Goal: Obtain resource: Download file/media

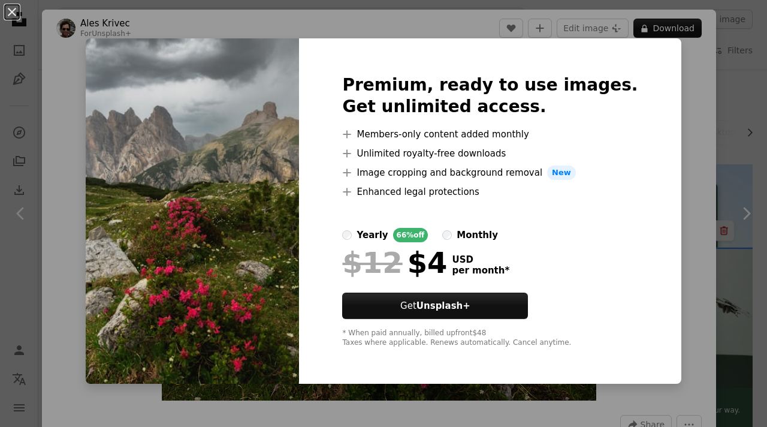
scroll to position [1302, 0]
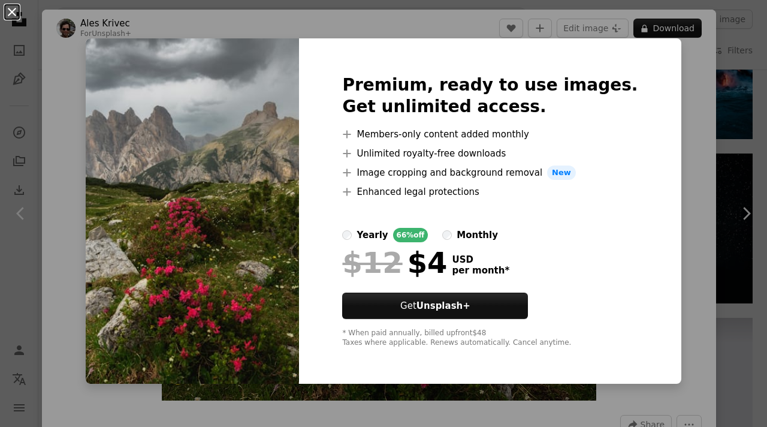
click at [10, 10] on button "An X shape" at bounding box center [12, 12] width 14 height 14
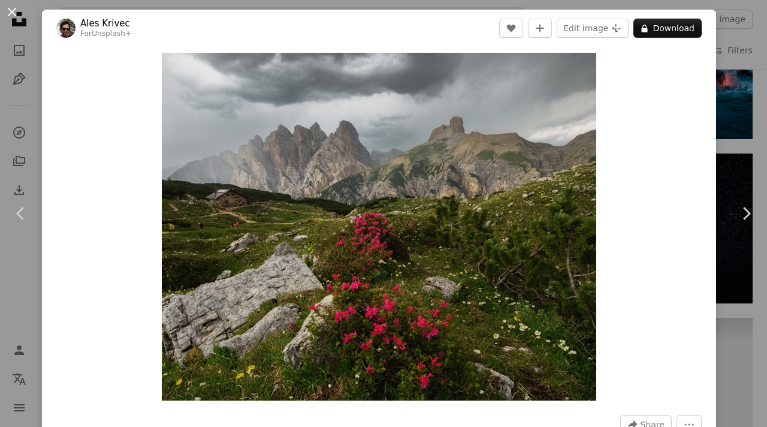
click at [16, 17] on button "An X shape" at bounding box center [12, 12] width 14 height 14
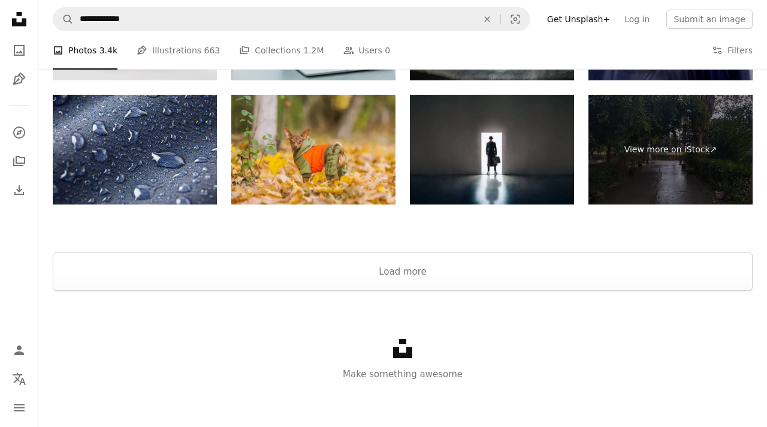
scroll to position [2788, 0]
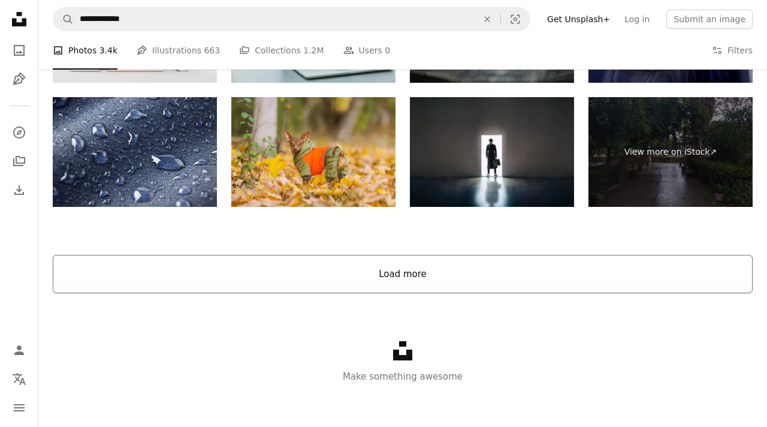
click at [407, 286] on button "Load more" at bounding box center [403, 274] width 700 height 38
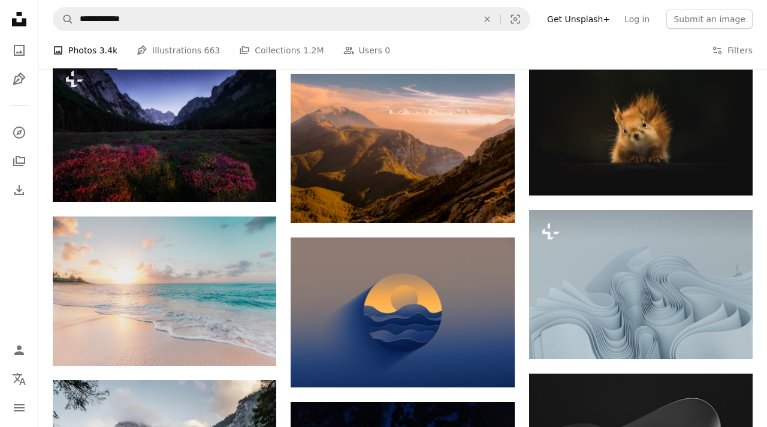
scroll to position [4083, 0]
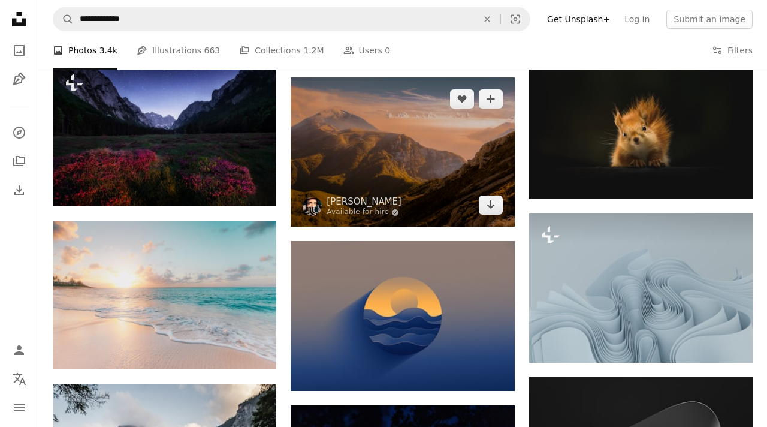
click at [390, 141] on img at bounding box center [402, 151] width 223 height 149
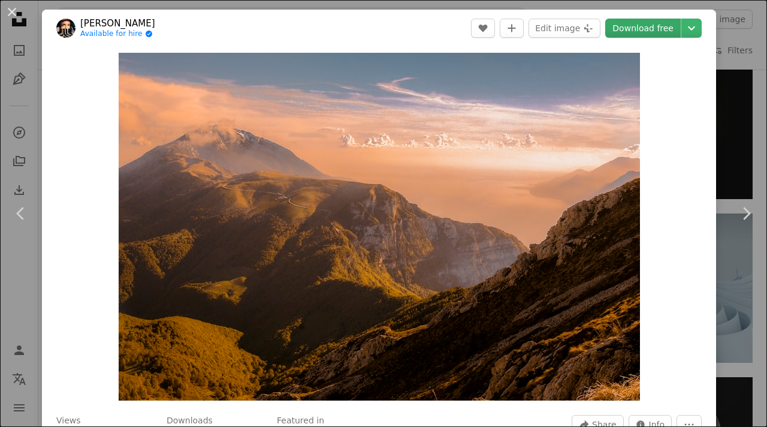
click at [637, 29] on link "Download free" at bounding box center [642, 28] width 75 height 19
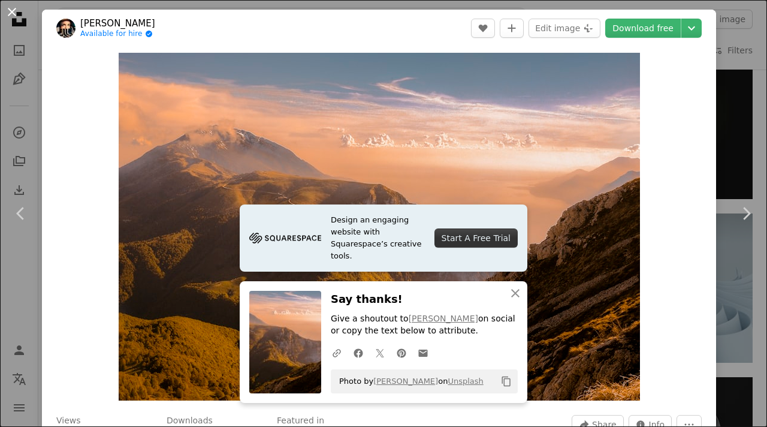
click at [13, 14] on button "An X shape" at bounding box center [12, 12] width 14 height 14
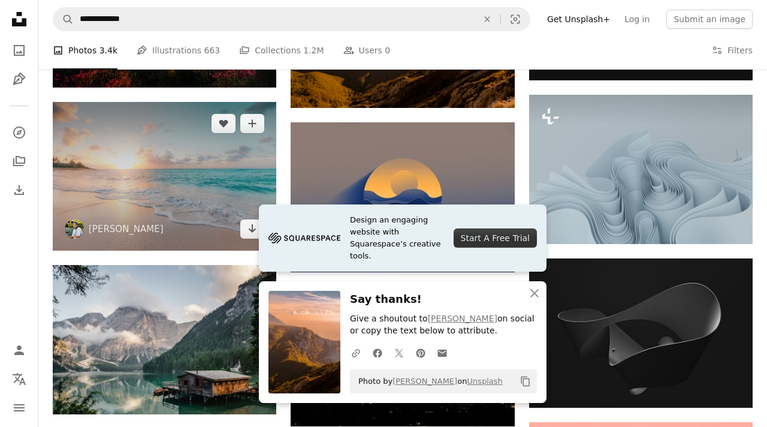
scroll to position [4203, 0]
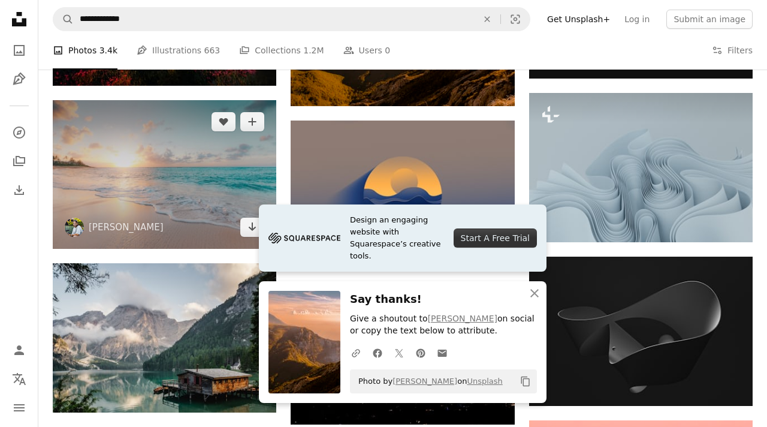
click at [130, 186] on img at bounding box center [164, 174] width 223 height 149
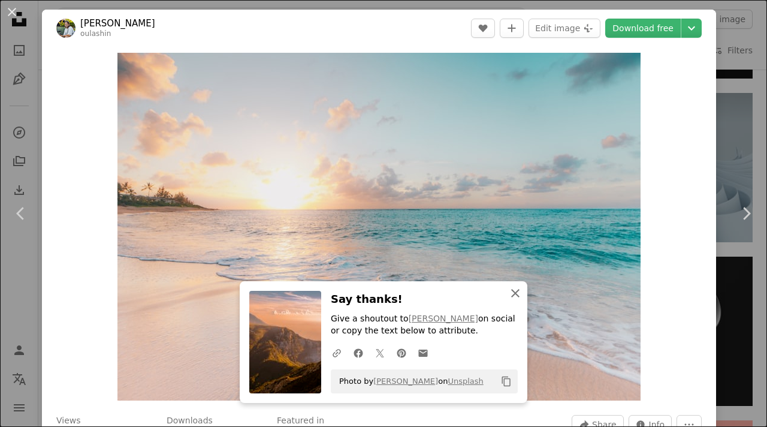
click at [513, 296] on icon "An X shape" at bounding box center [515, 293] width 14 height 14
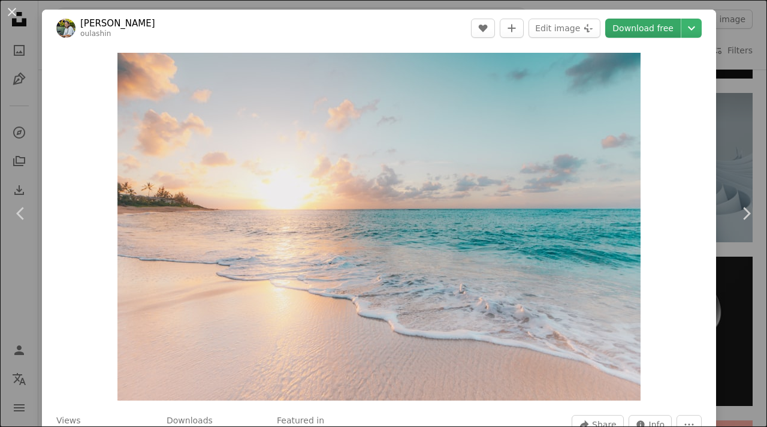
click at [627, 26] on link "Download free" at bounding box center [642, 28] width 75 height 19
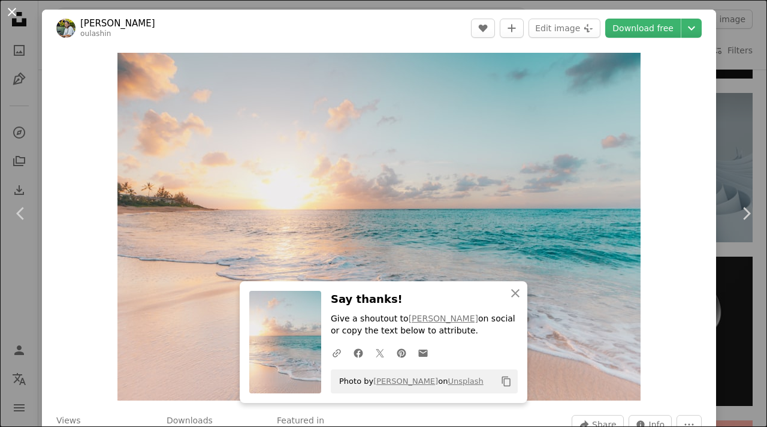
click at [13, 11] on button "An X shape" at bounding box center [12, 12] width 14 height 14
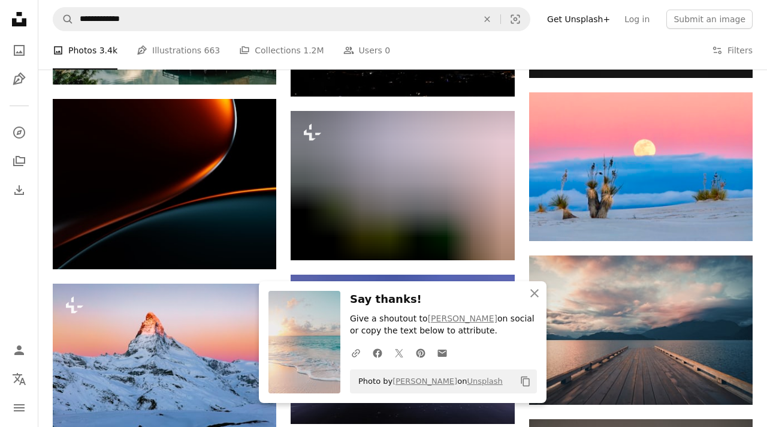
scroll to position [4535, 0]
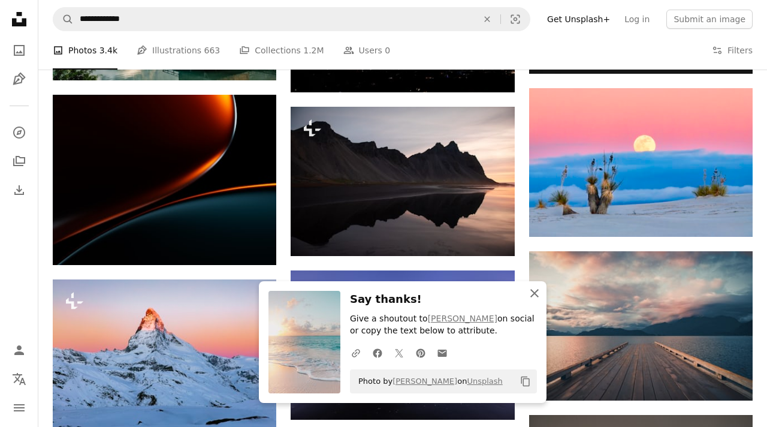
click at [533, 292] on icon "An X shape" at bounding box center [534, 293] width 14 height 14
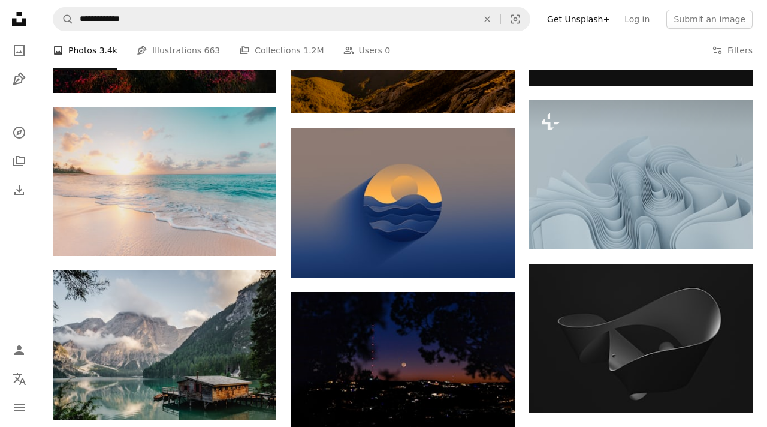
scroll to position [4193, 0]
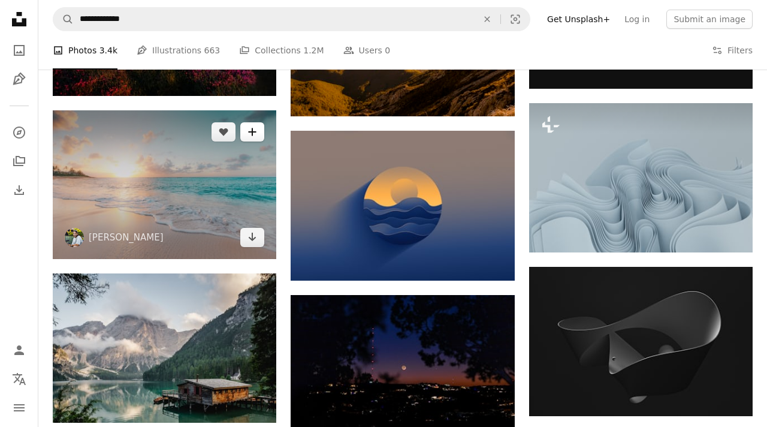
click at [256, 141] on button "A plus sign" at bounding box center [252, 131] width 24 height 19
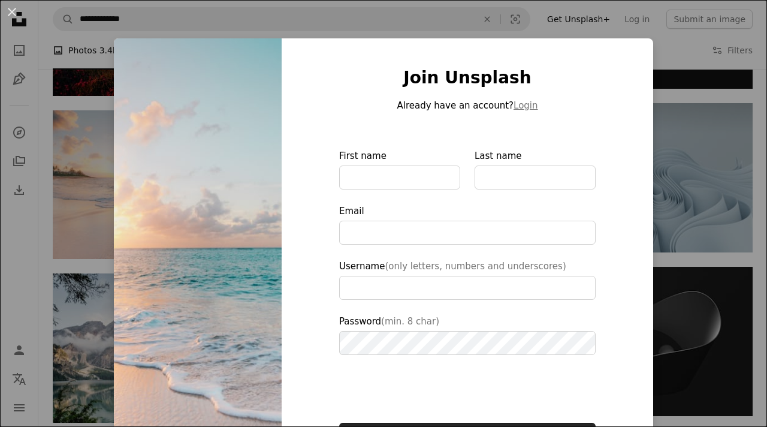
click at [89, 105] on div "An X shape Join Unsplash Already have an account? Login First name Last name Em…" at bounding box center [383, 213] width 767 height 427
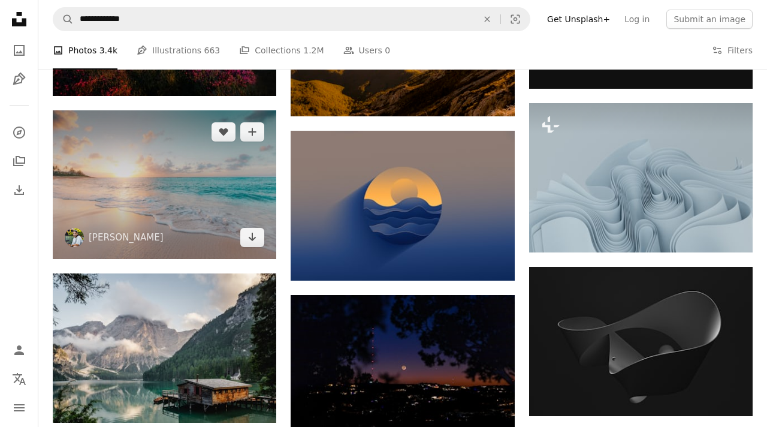
click at [128, 138] on img at bounding box center [164, 184] width 223 height 149
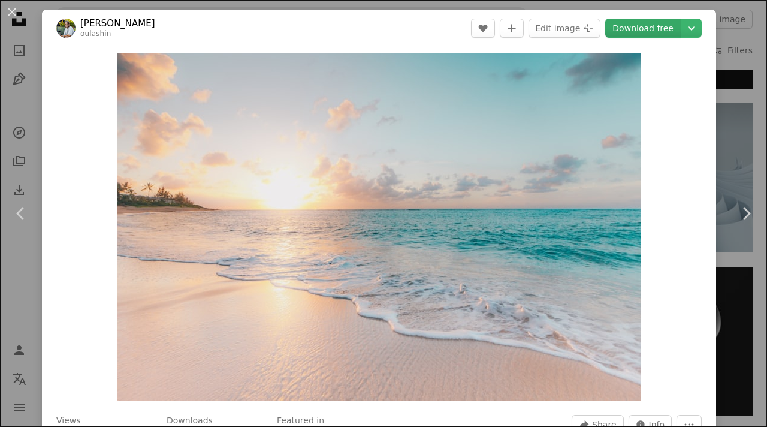
click at [648, 23] on link "Download free" at bounding box center [642, 28] width 75 height 19
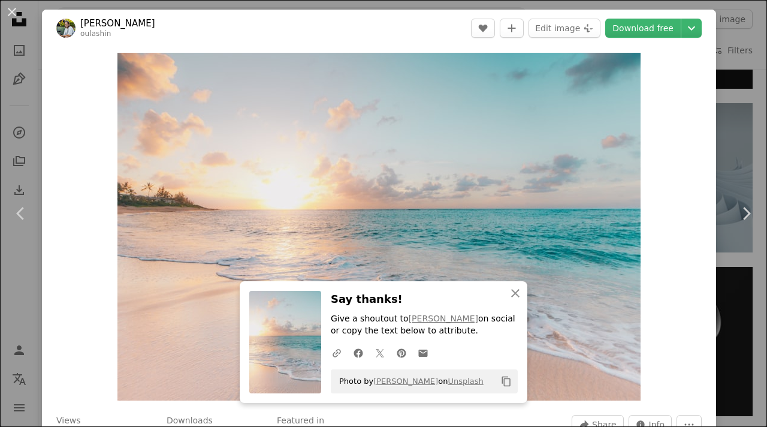
click at [261, 49] on div "Zoom in" at bounding box center [379, 226] width 674 height 359
click at [11, 13] on button "An X shape" at bounding box center [12, 12] width 14 height 14
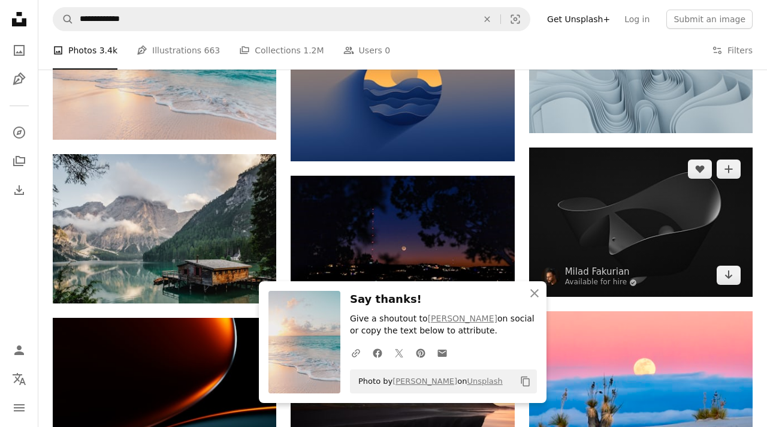
scroll to position [4314, 0]
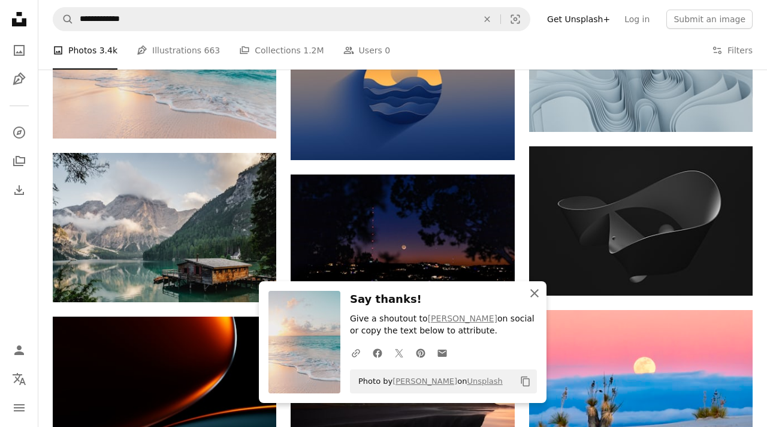
click at [536, 292] on icon "An X shape" at bounding box center [534, 293] width 14 height 14
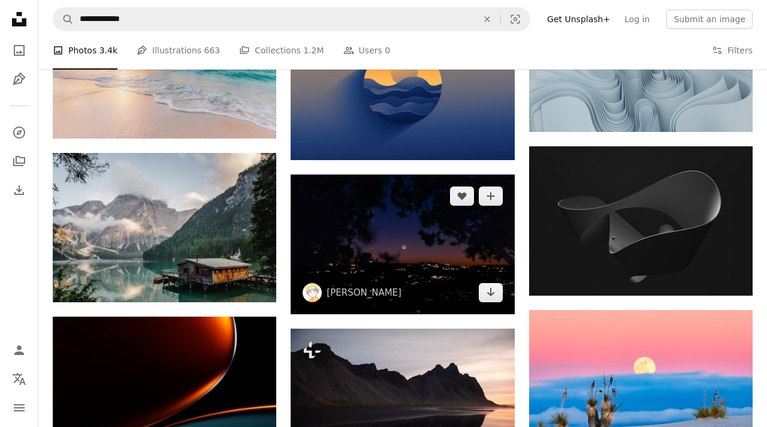
click at [450, 261] on img at bounding box center [402, 244] width 223 height 140
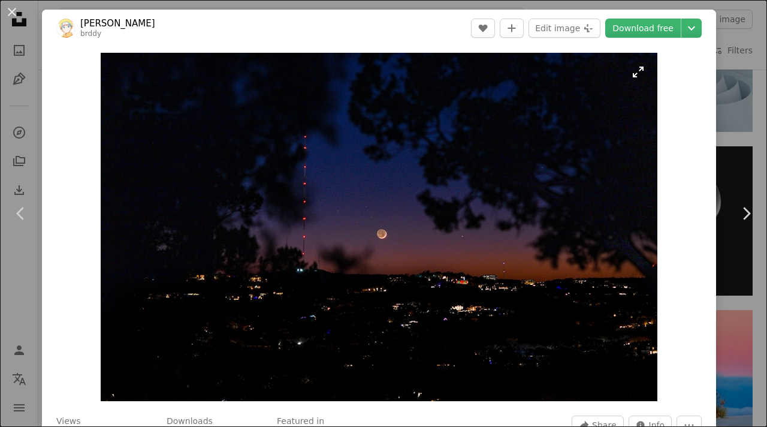
click at [474, 253] on img "Zoom in on this image" at bounding box center [379, 227] width 557 height 348
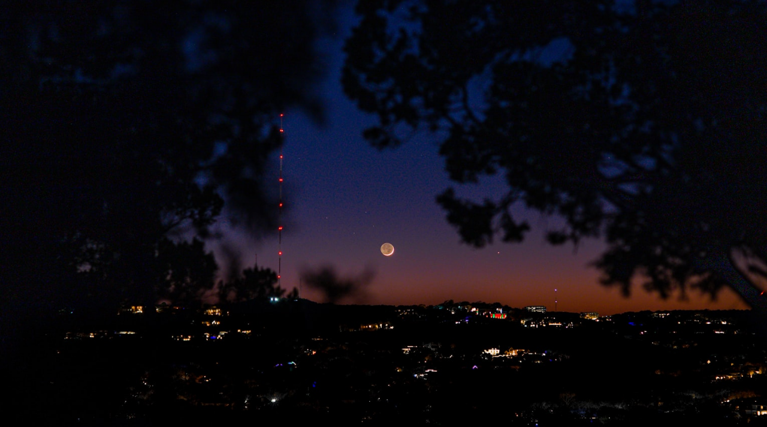
scroll to position [26, 0]
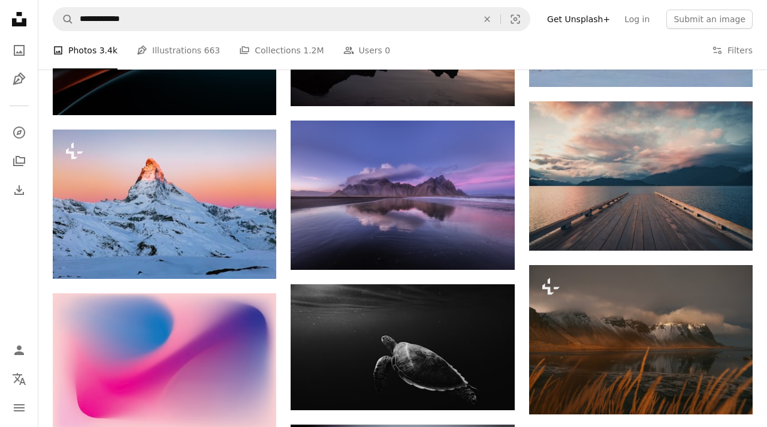
scroll to position [4686, 0]
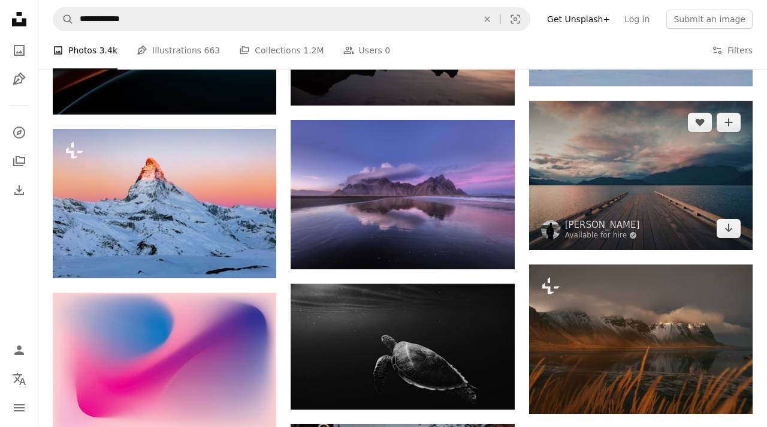
click at [585, 229] on img at bounding box center [640, 175] width 223 height 149
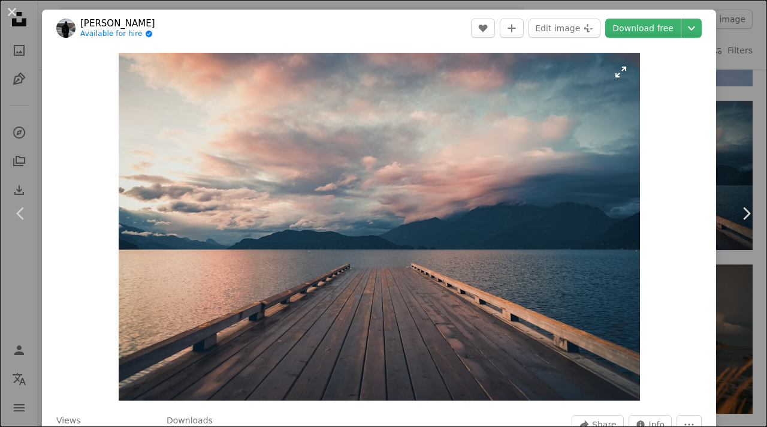
click at [444, 244] on img "Zoom in on this image" at bounding box center [379, 226] width 521 height 347
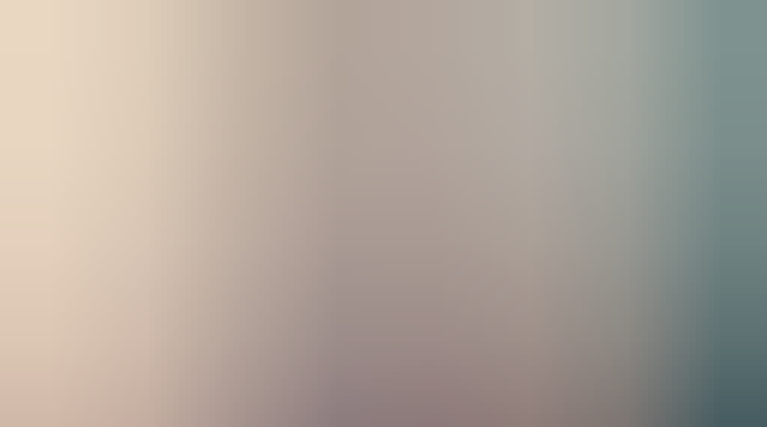
scroll to position [43, 0]
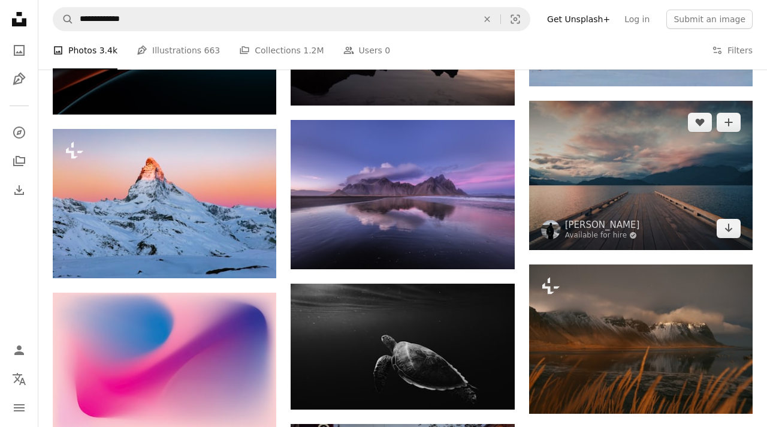
click at [658, 191] on img at bounding box center [640, 175] width 223 height 149
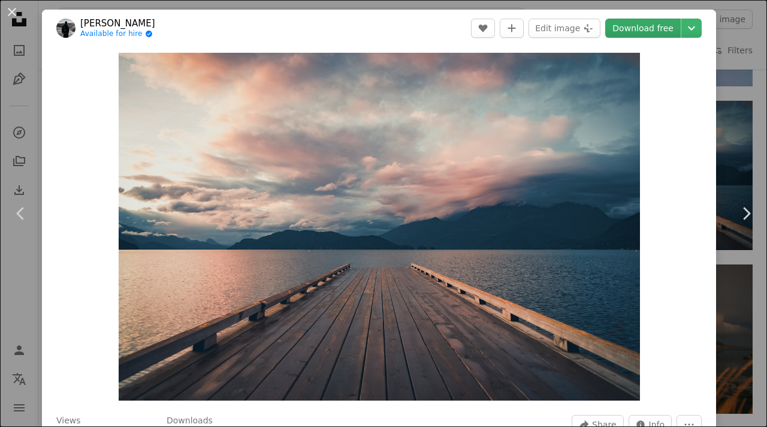
click at [652, 25] on link "Download free" at bounding box center [642, 28] width 75 height 19
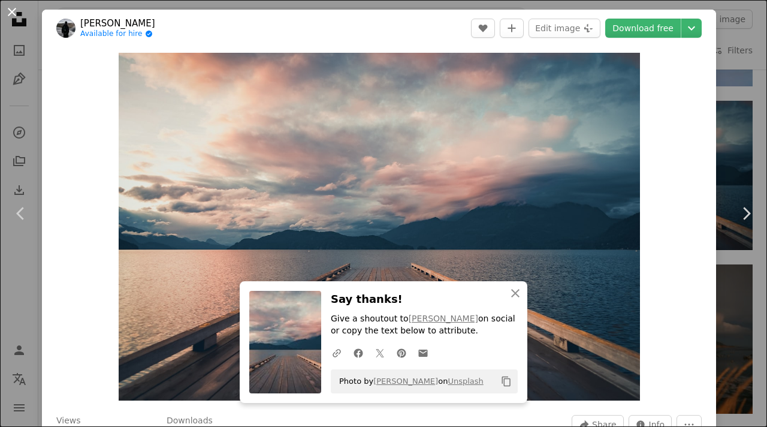
click at [13, 11] on button "An X shape" at bounding box center [12, 12] width 14 height 14
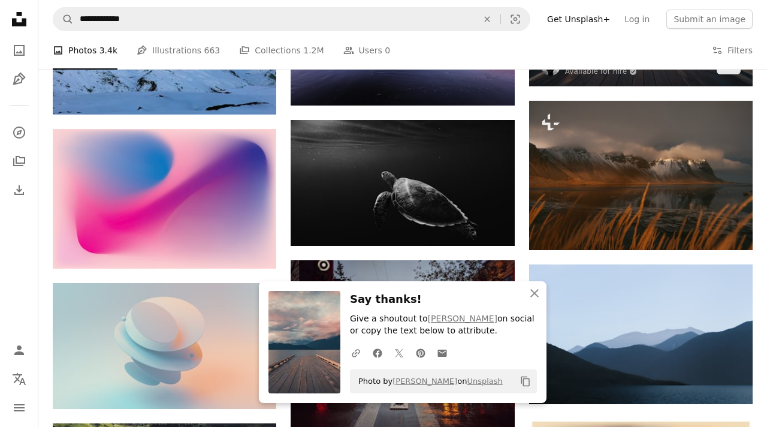
scroll to position [4858, 0]
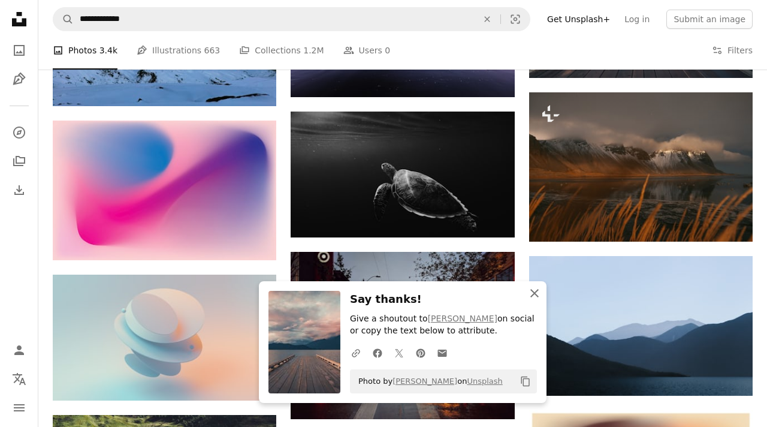
click at [537, 295] on icon "button" at bounding box center [534, 293] width 8 height 8
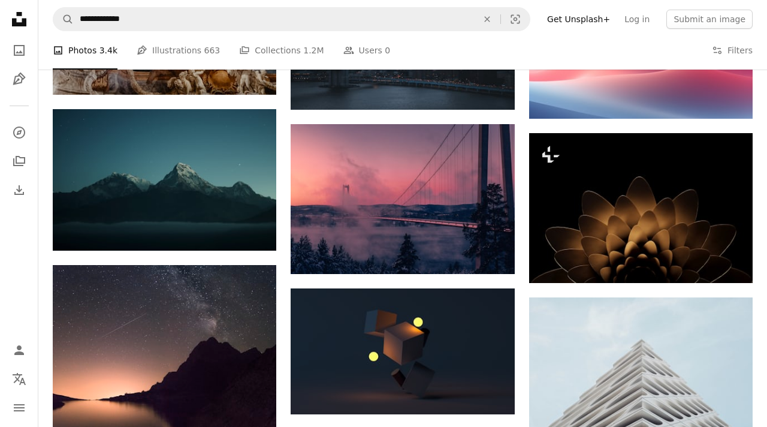
scroll to position [6585, 0]
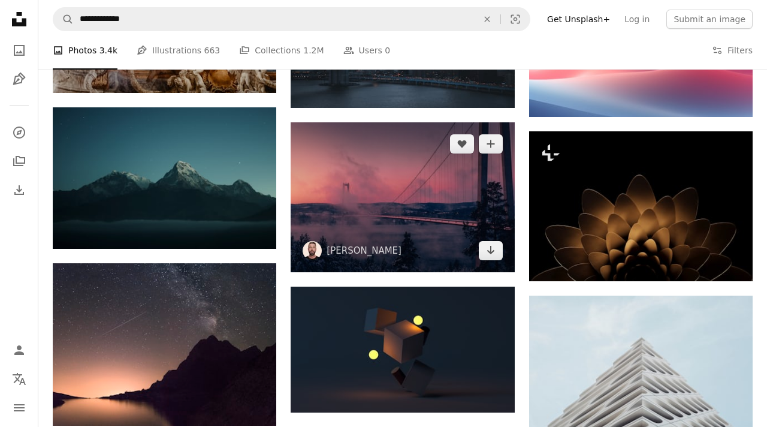
click at [385, 222] on img at bounding box center [402, 196] width 223 height 149
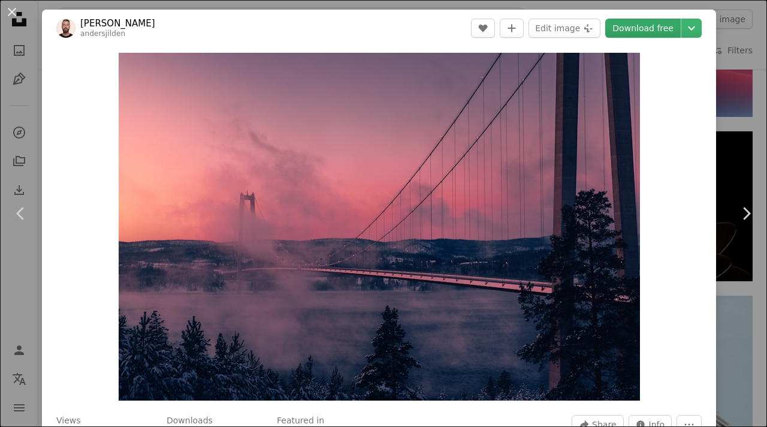
click at [654, 29] on link "Download free" at bounding box center [642, 28] width 75 height 19
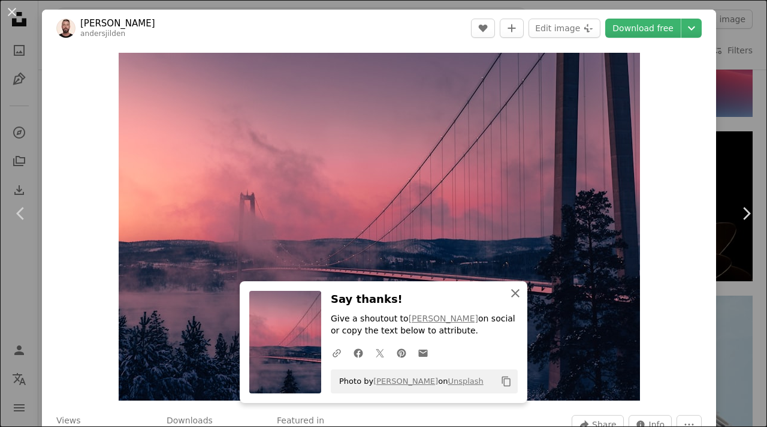
click at [514, 301] on button "An X shape Close" at bounding box center [515, 293] width 24 height 24
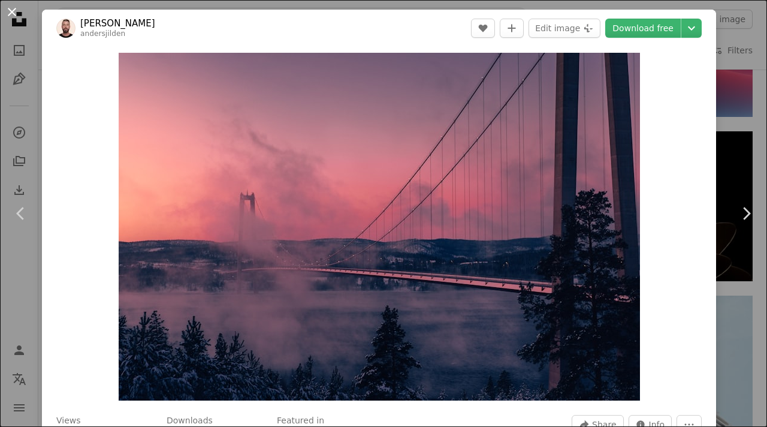
click at [13, 10] on button "An X shape" at bounding box center [12, 12] width 14 height 14
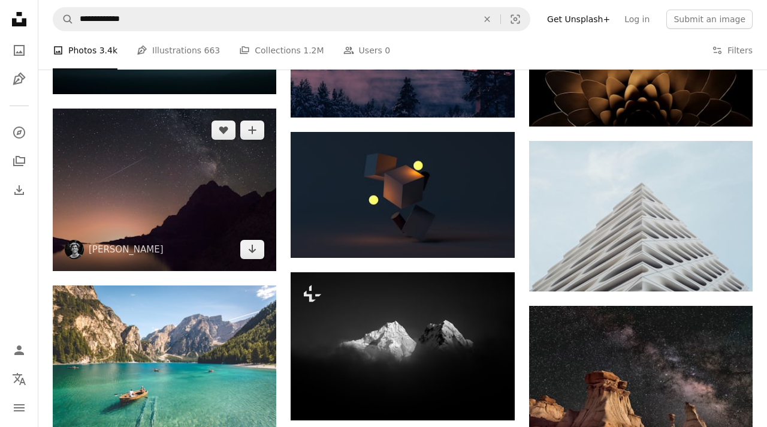
scroll to position [6745, 0]
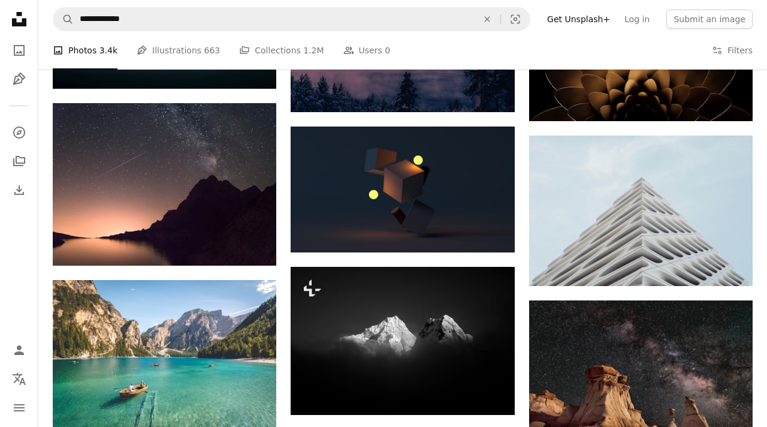
click at [14, 234] on nav "Unsplash logo Unsplash Home A photo Pen Tool A compass A stack of folders Downl…" at bounding box center [19, 213] width 38 height 427
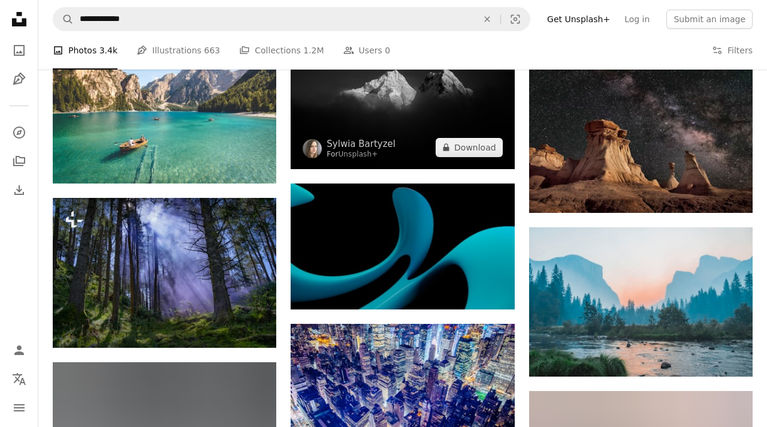
scroll to position [6985, 0]
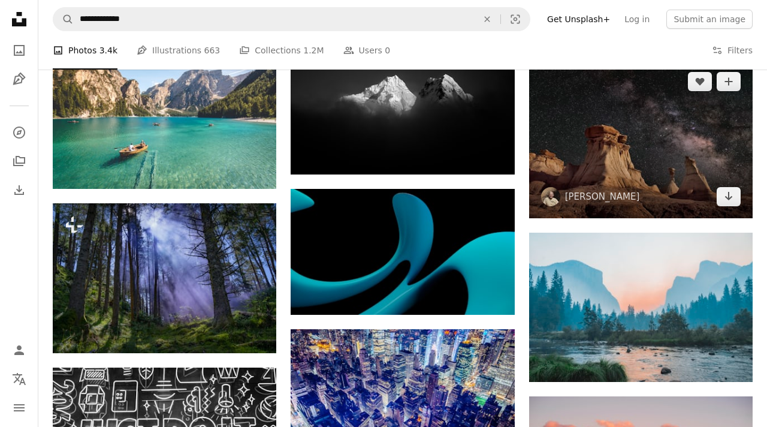
click at [646, 182] on img at bounding box center [640, 139] width 223 height 158
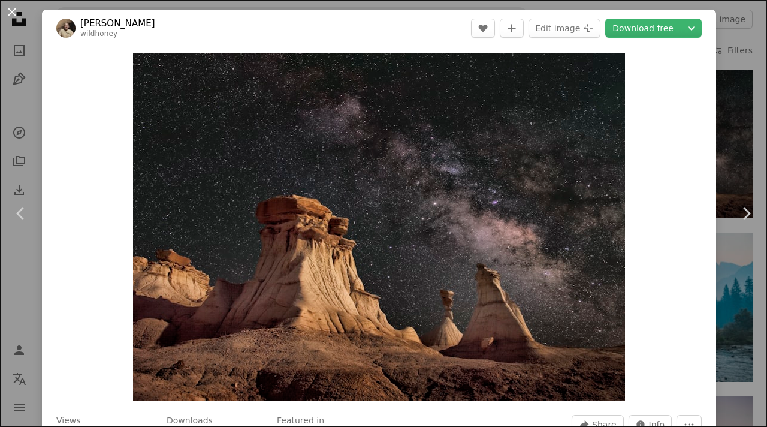
click at [13, 12] on button "An X shape" at bounding box center [12, 12] width 14 height 14
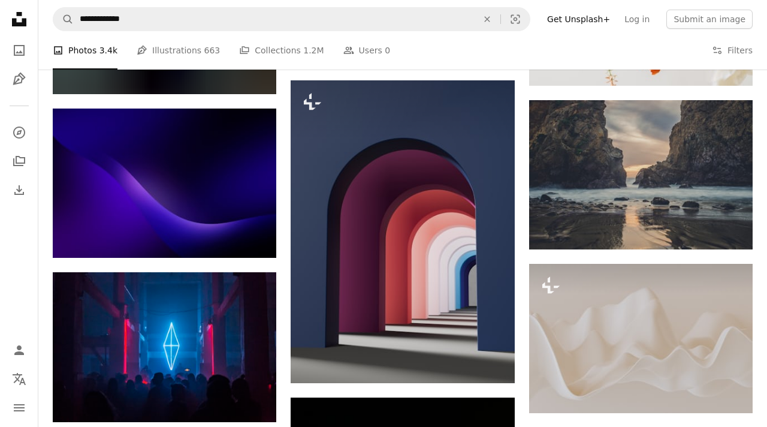
scroll to position [10002, 0]
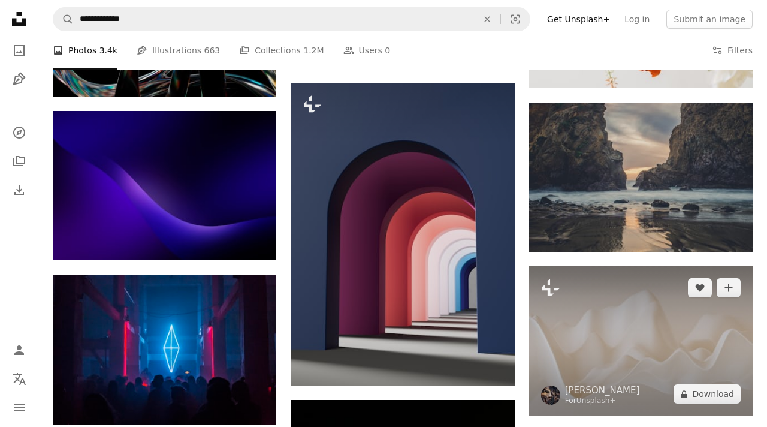
click at [590, 362] on img at bounding box center [640, 340] width 223 height 149
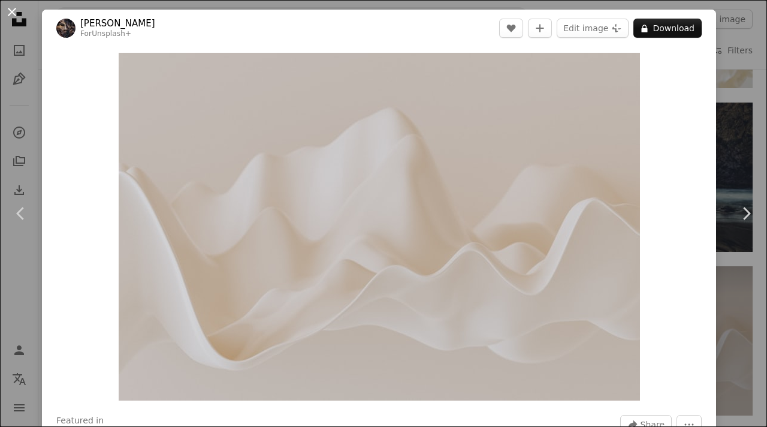
click at [10, 14] on button "An X shape" at bounding box center [12, 12] width 14 height 14
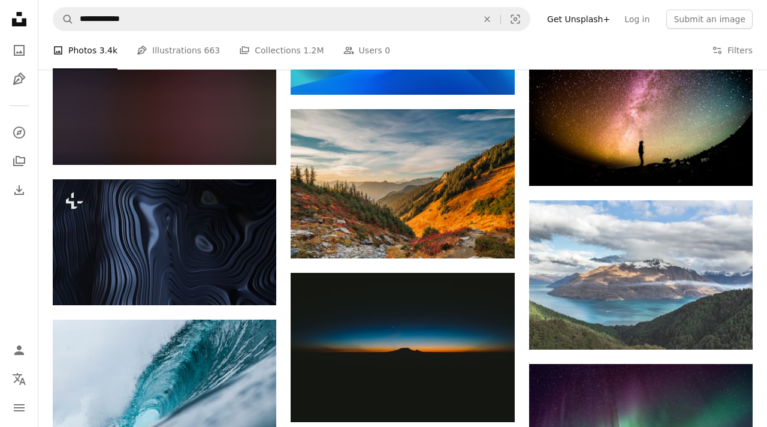
scroll to position [7674, 0]
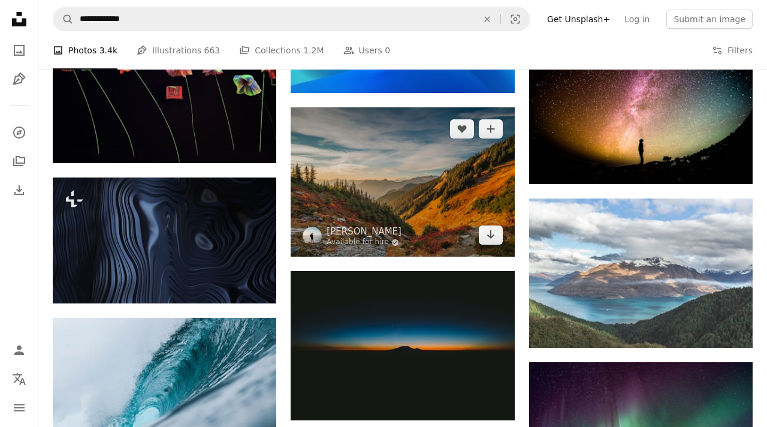
click at [412, 179] on img at bounding box center [402, 181] width 223 height 149
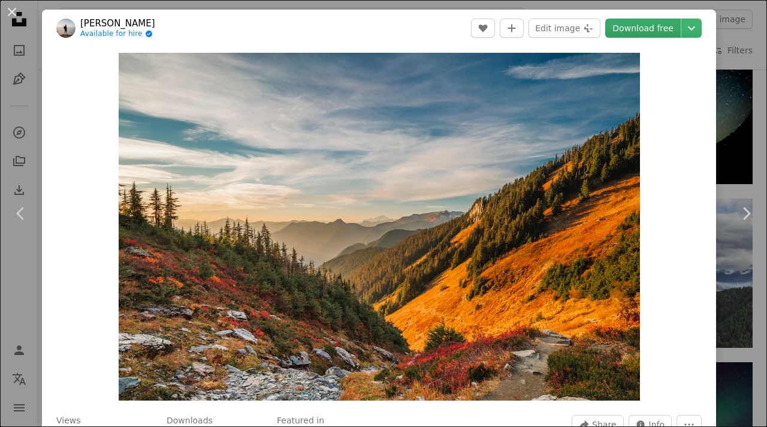
click at [655, 25] on link "Download free" at bounding box center [642, 28] width 75 height 19
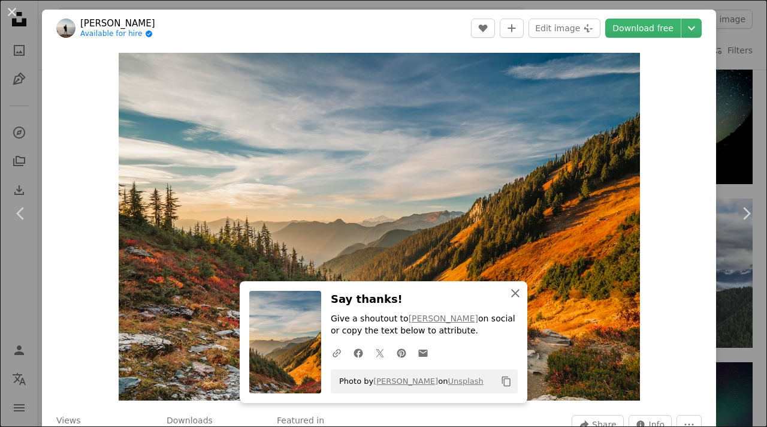
click at [516, 297] on icon "An X shape" at bounding box center [515, 293] width 14 height 14
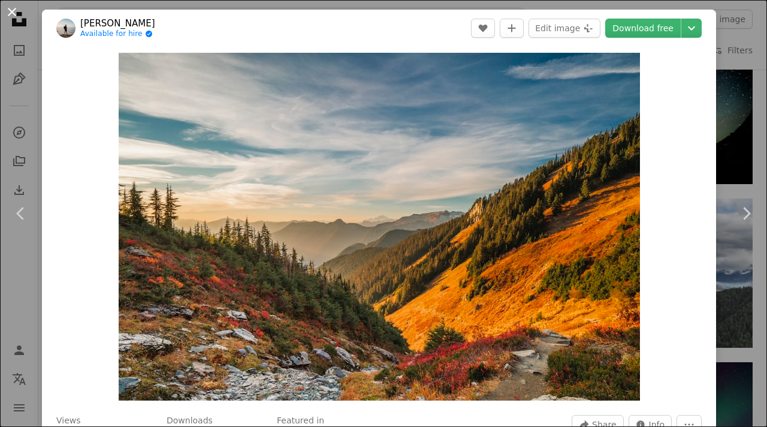
click at [7, 9] on button "An X shape" at bounding box center [12, 12] width 14 height 14
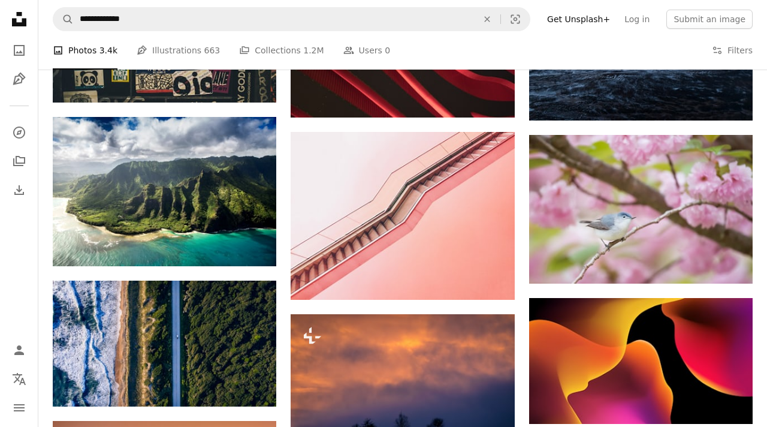
scroll to position [13106, 0]
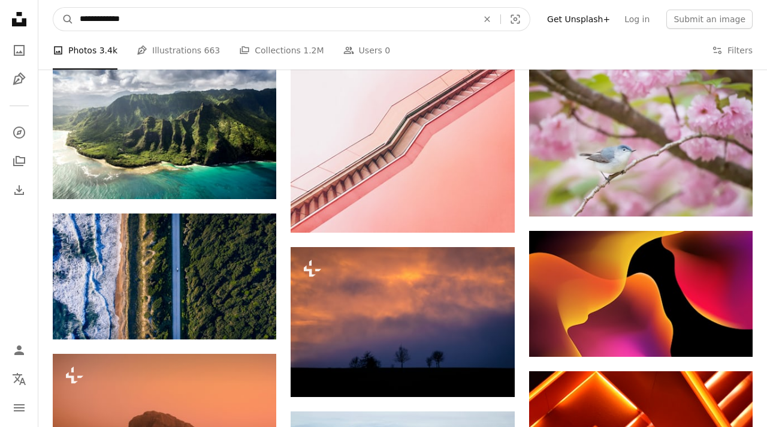
click at [273, 25] on input "**********" at bounding box center [274, 19] width 400 height 23
type input "**********"
click button "A magnifying glass" at bounding box center [63, 19] width 20 height 23
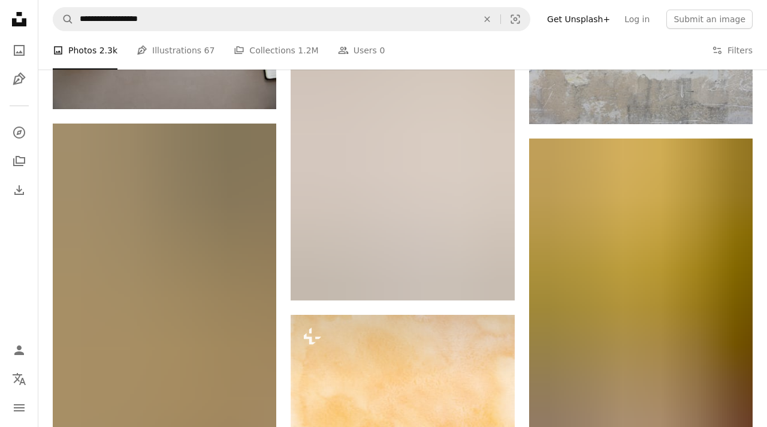
scroll to position [4885, 0]
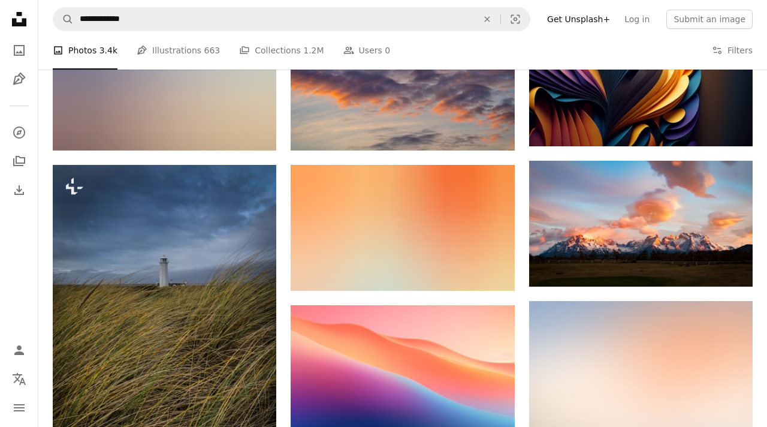
scroll to position [18550, 0]
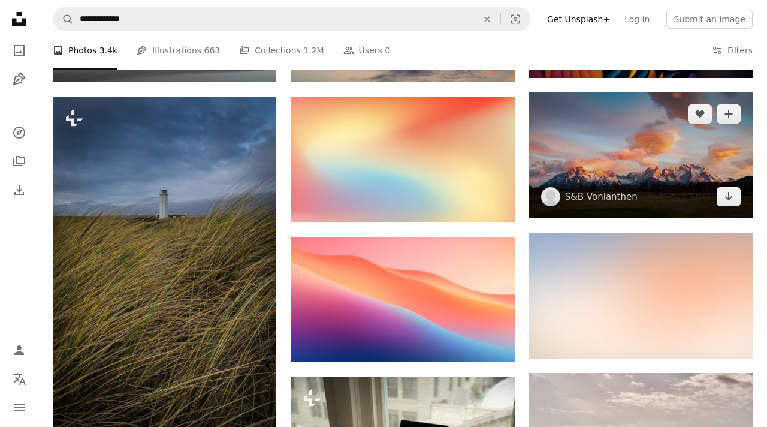
click at [618, 173] on img at bounding box center [640, 155] width 223 height 126
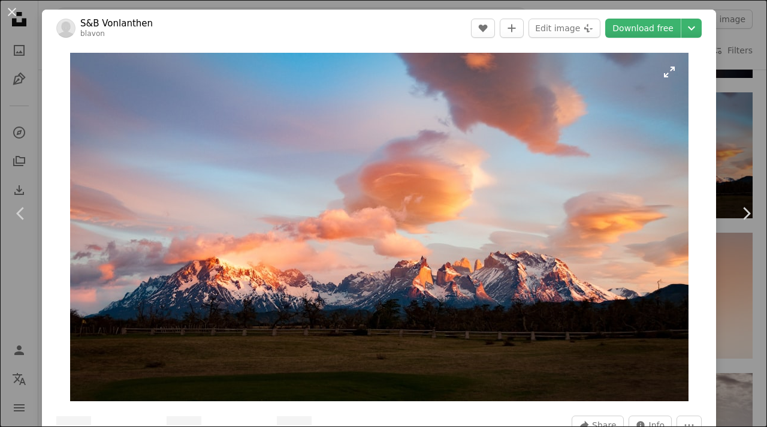
click at [519, 228] on img "Zoom in on this image" at bounding box center [379, 227] width 618 height 348
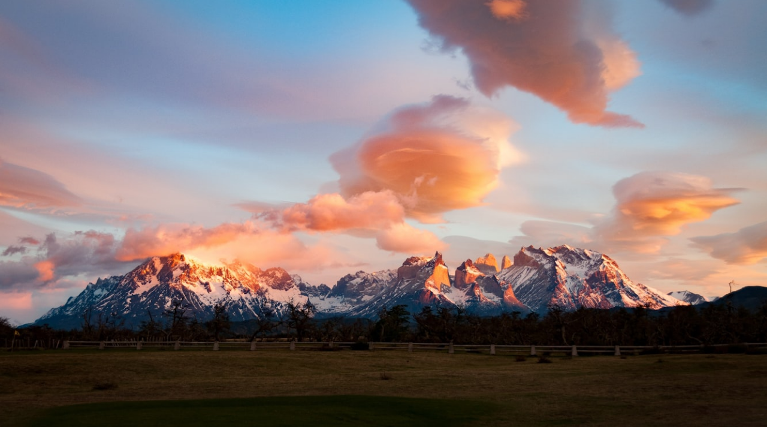
scroll to position [2, 0]
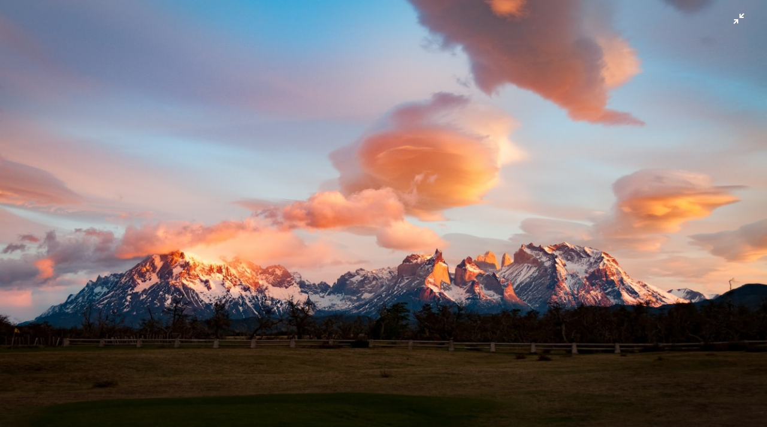
click at [737, 25] on img "Zoom out on this image" at bounding box center [383, 213] width 768 height 432
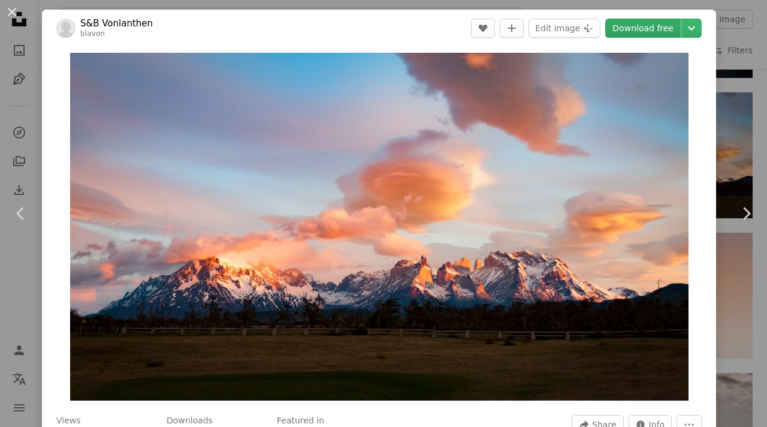
click at [660, 31] on link "Download free" at bounding box center [642, 28] width 75 height 19
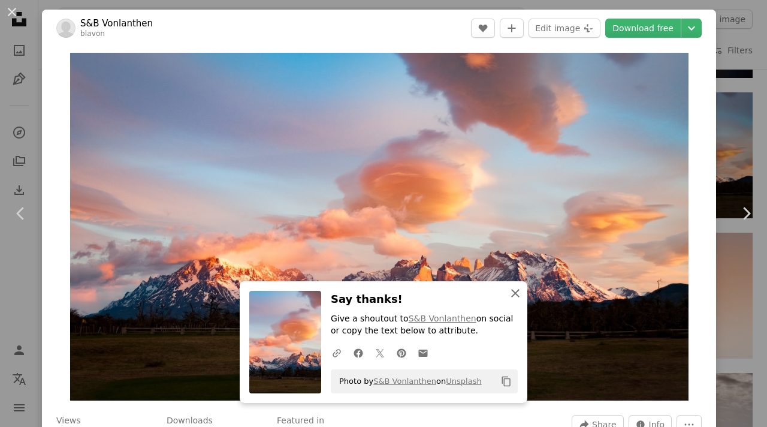
click at [516, 299] on icon "An X shape" at bounding box center [515, 293] width 14 height 14
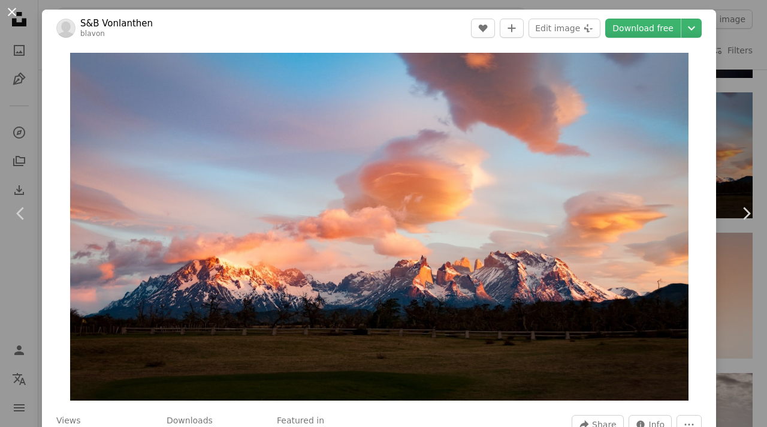
click at [5, 16] on button "An X shape" at bounding box center [12, 12] width 14 height 14
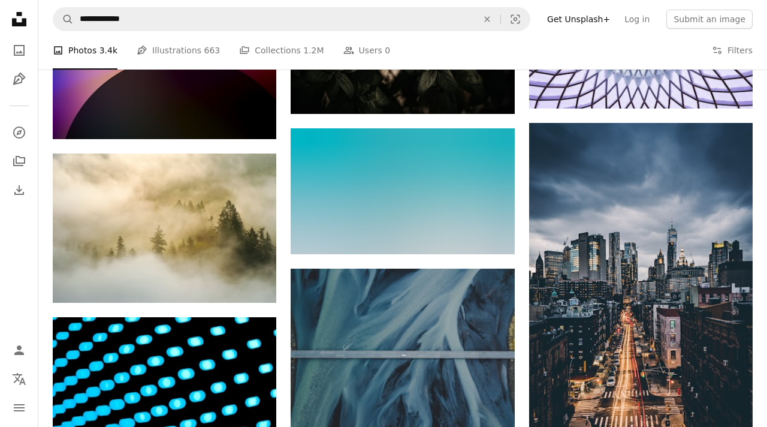
scroll to position [34977, 0]
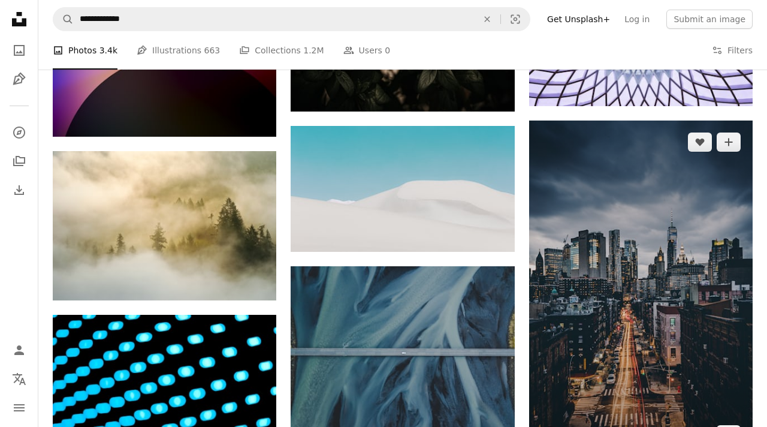
click at [553, 352] on img at bounding box center [640, 287] width 223 height 335
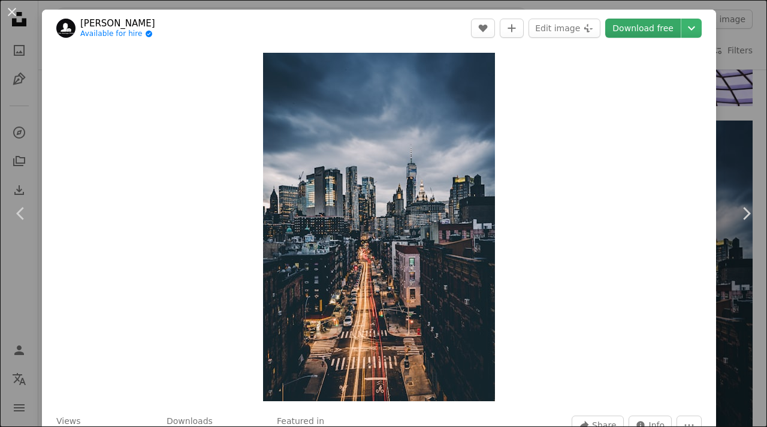
click at [664, 35] on link "Download free" at bounding box center [642, 28] width 75 height 19
